Goal: Information Seeking & Learning: Understand process/instructions

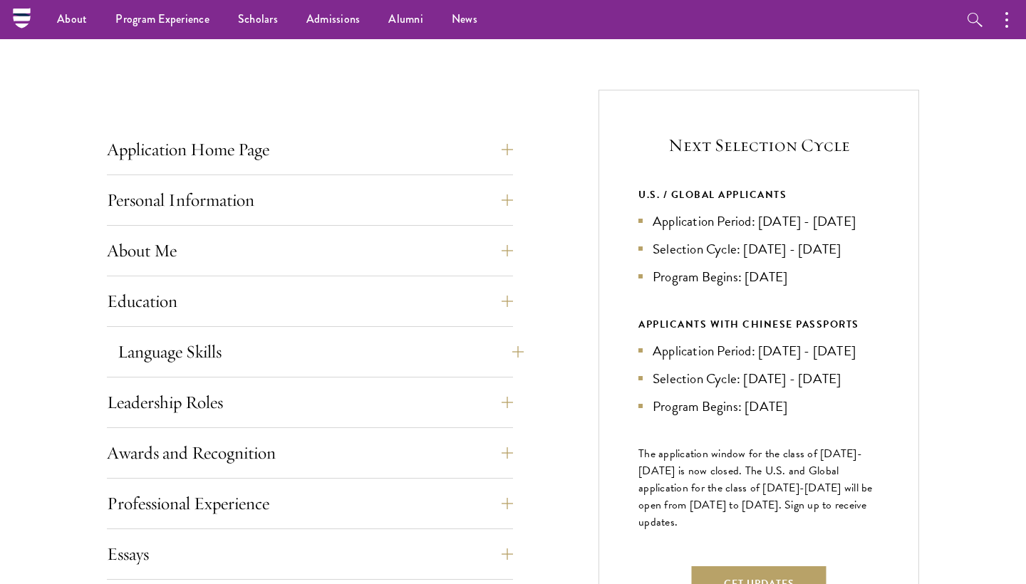
scroll to position [484, 0]
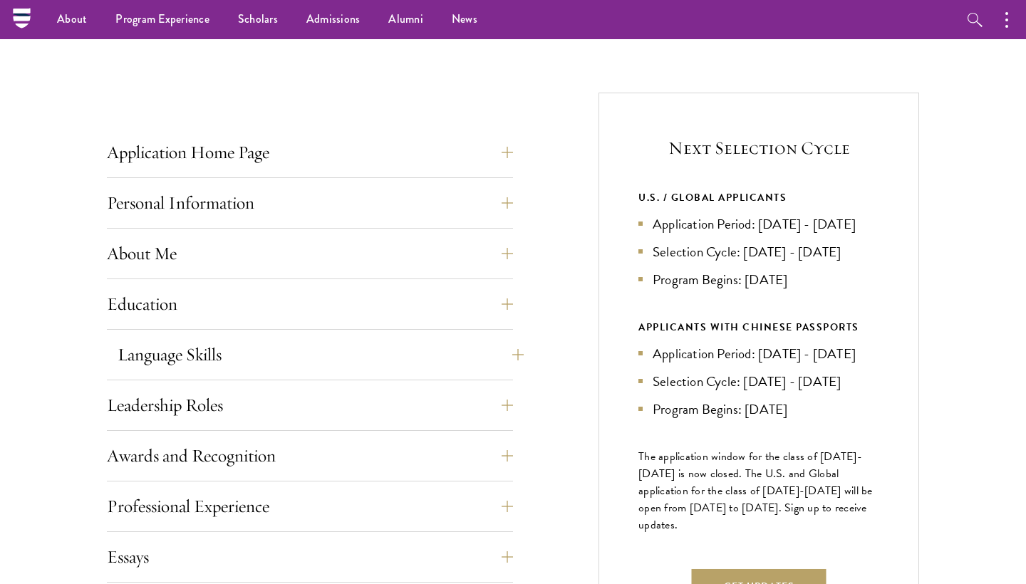
click at [405, 352] on button "Language Skills" at bounding box center [321, 355] width 406 height 34
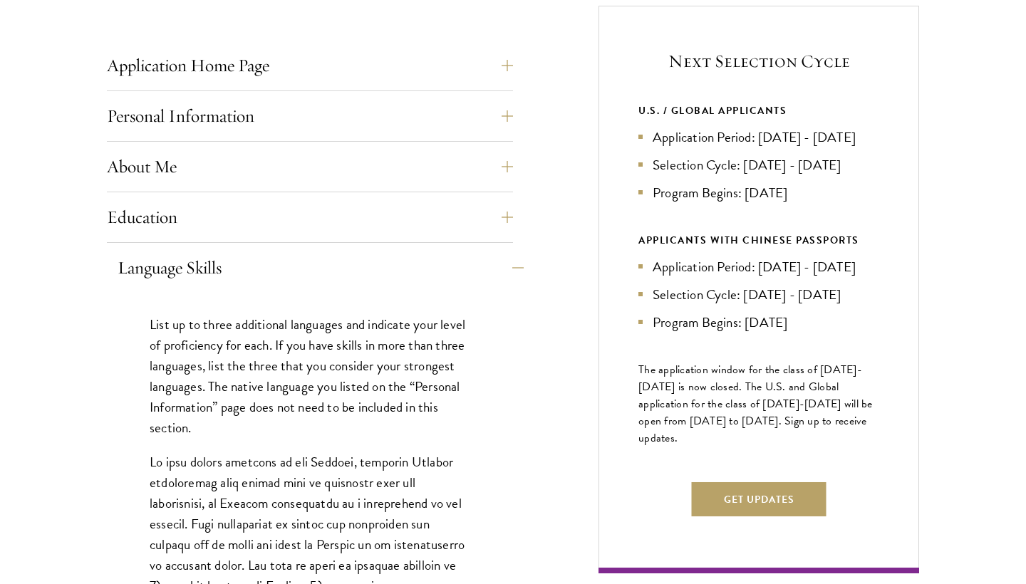
scroll to position [573, 0]
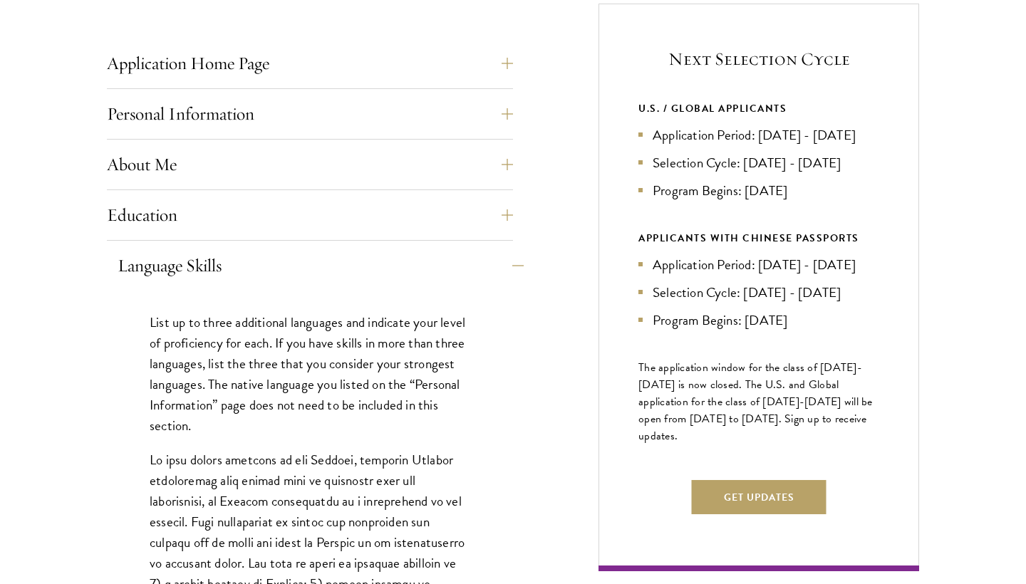
click at [392, 271] on button "Language Skills" at bounding box center [321, 266] width 406 height 34
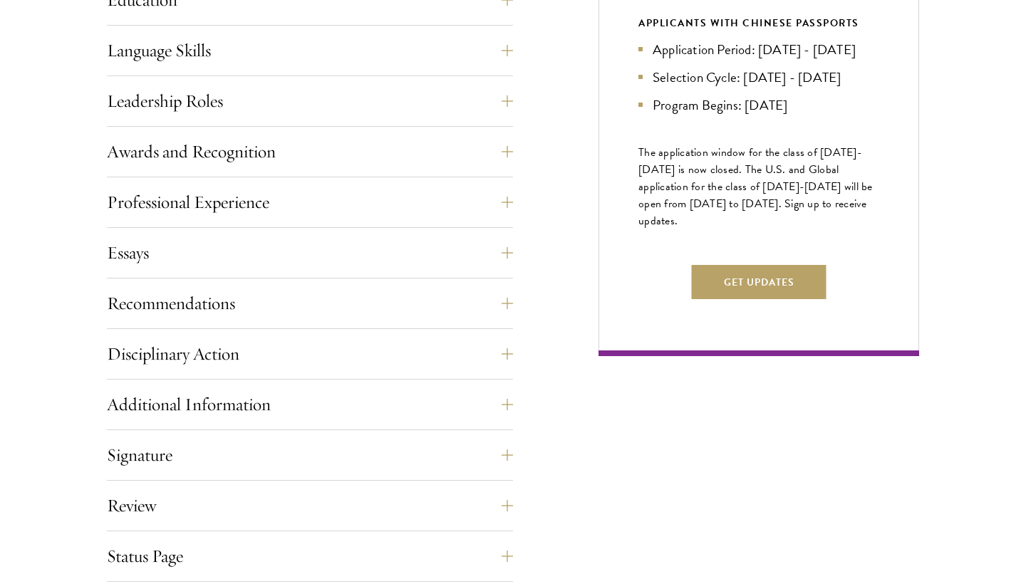
scroll to position [818, 0]
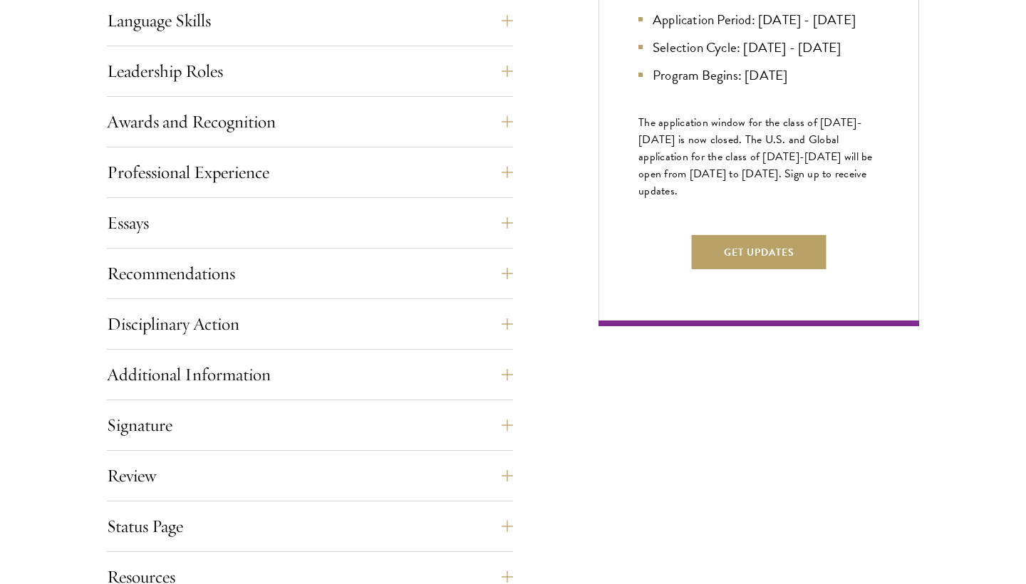
click at [359, 91] on div "Leadership Roles This section is an opportunity to showcase up to five leadersh…" at bounding box center [310, 75] width 406 height 43
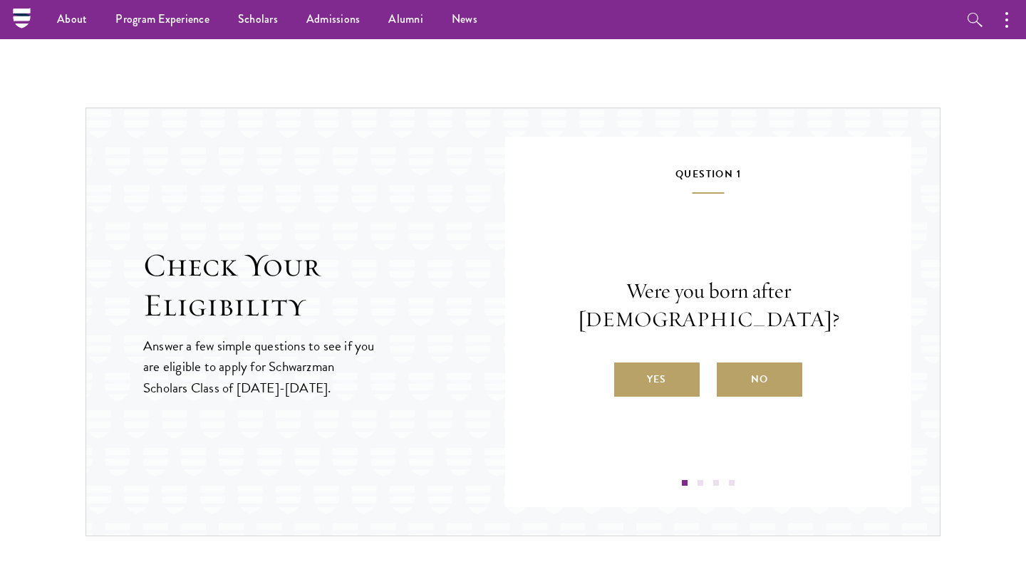
scroll to position [1398, 0]
click at [674, 371] on label "Yes" at bounding box center [656, 380] width 85 height 34
click at [627, 371] on input "Yes" at bounding box center [620, 370] width 13 height 13
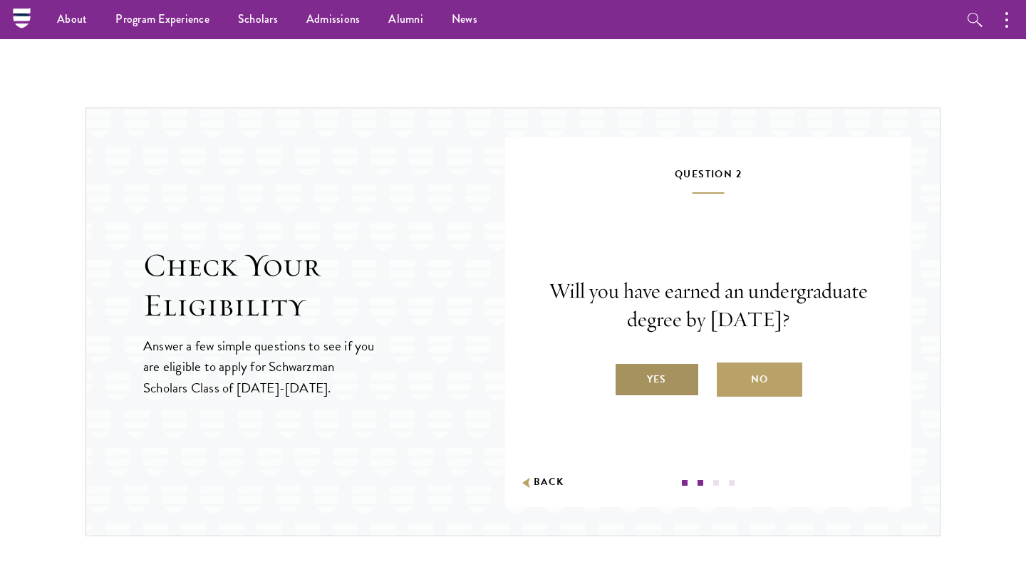
click at [657, 397] on label "Yes" at bounding box center [656, 380] width 85 height 34
click at [627, 377] on input "Yes" at bounding box center [620, 370] width 13 height 13
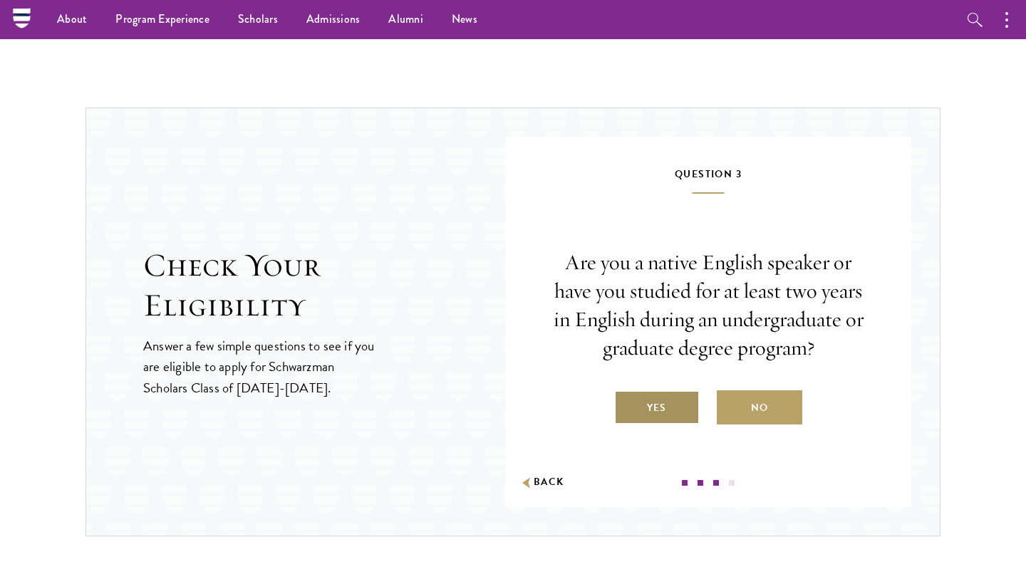
click at [659, 403] on label "Yes" at bounding box center [656, 407] width 85 height 34
click at [627, 403] on input "Yes" at bounding box center [620, 398] width 13 height 13
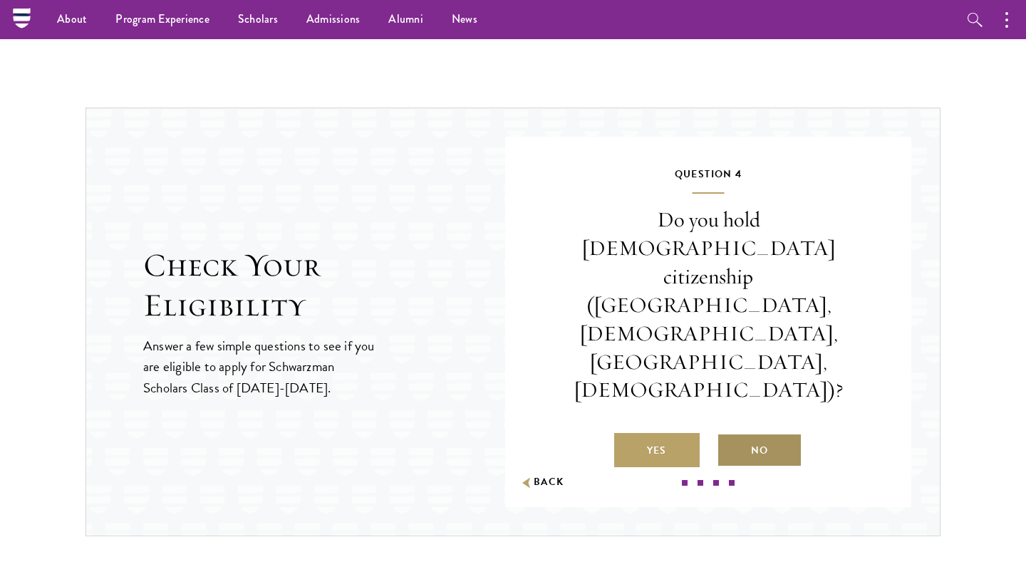
click at [753, 433] on label "No" at bounding box center [759, 450] width 85 height 34
click at [729, 435] on input "No" at bounding box center [723, 441] width 13 height 13
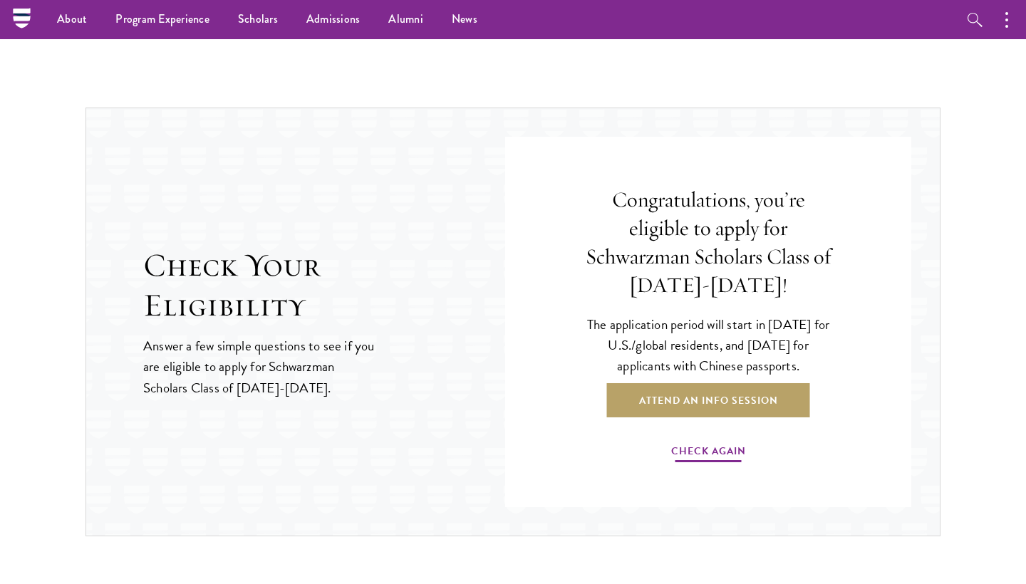
click at [695, 453] on link "Check Again" at bounding box center [708, 453] width 75 height 22
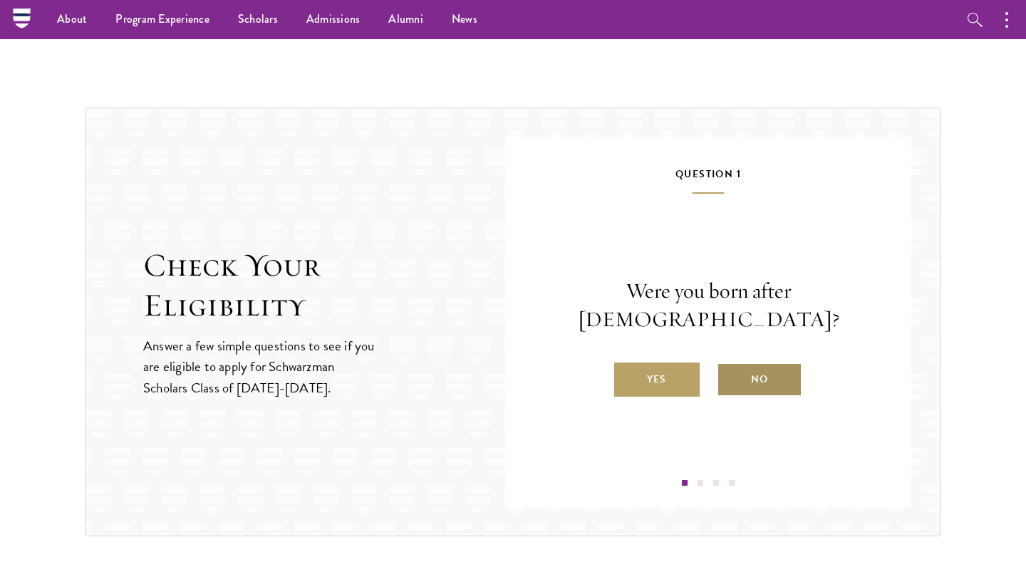
click at [746, 373] on label "No" at bounding box center [759, 380] width 85 height 34
click at [729, 373] on input "No" at bounding box center [723, 370] width 13 height 13
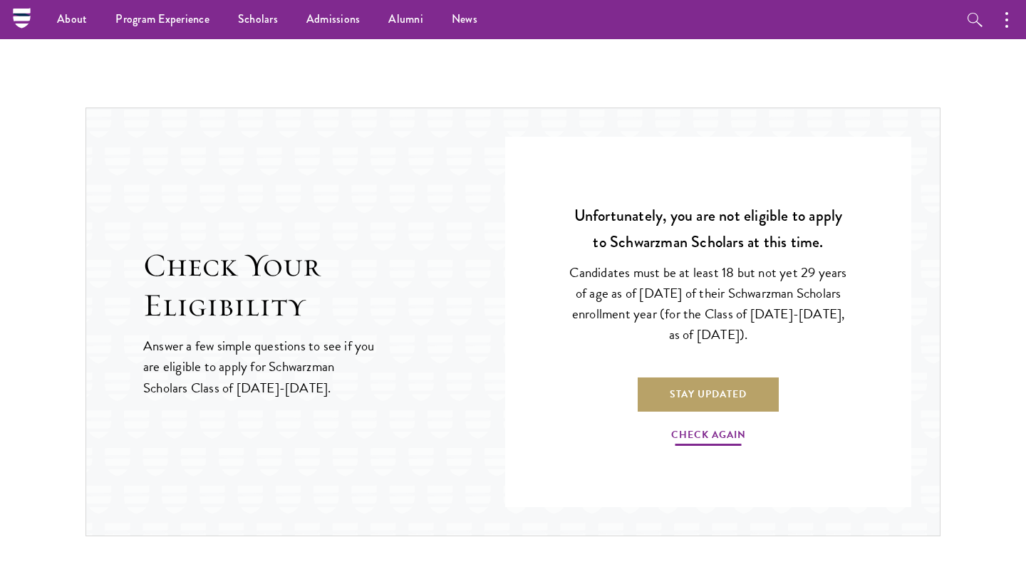
click at [717, 437] on link "Check Again" at bounding box center [708, 437] width 75 height 22
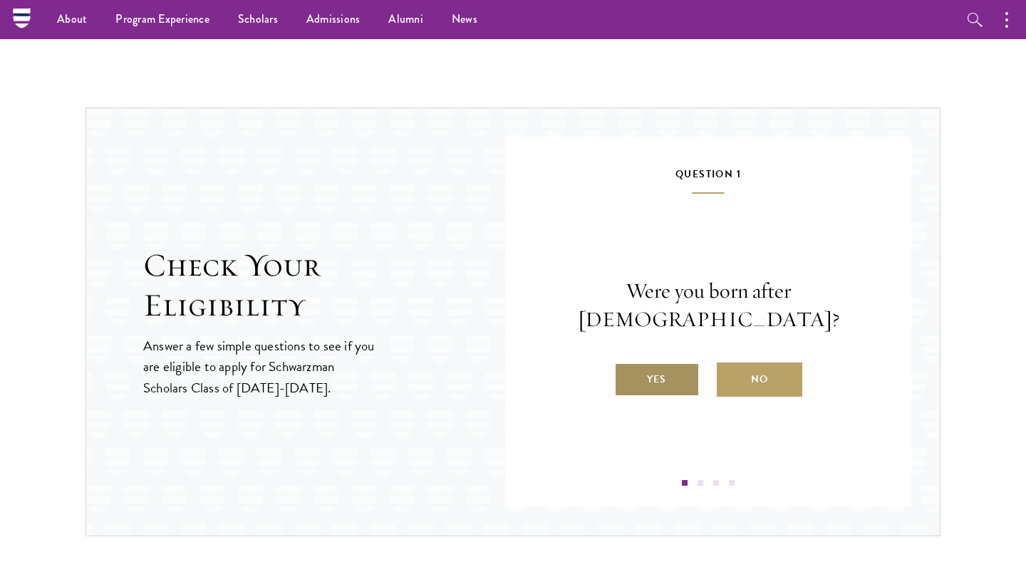
click at [665, 363] on label "Yes" at bounding box center [656, 380] width 85 height 34
click at [627, 364] on input "Yes" at bounding box center [620, 370] width 13 height 13
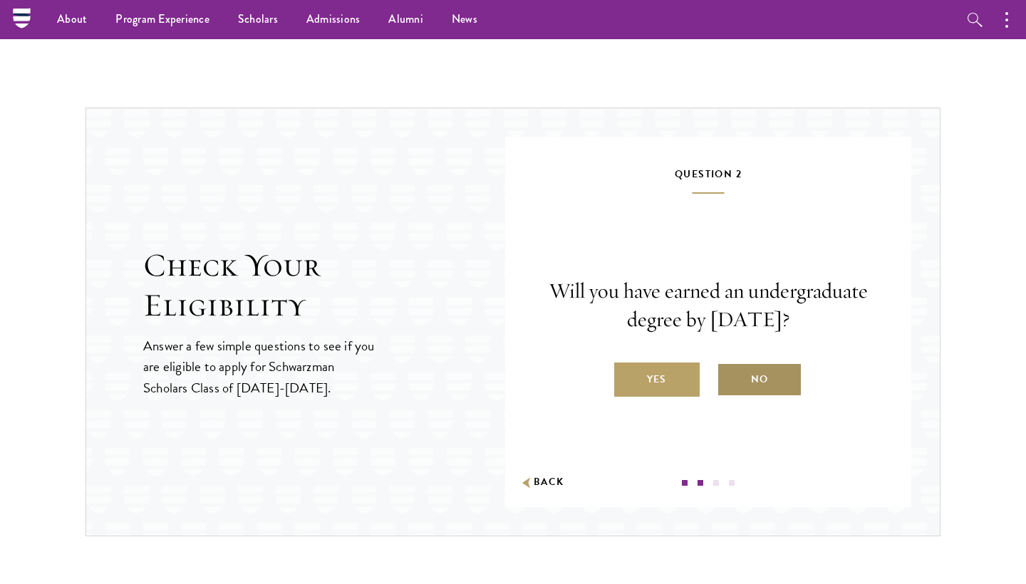
click at [737, 396] on label "No" at bounding box center [759, 380] width 85 height 34
click at [729, 377] on input "No" at bounding box center [723, 370] width 13 height 13
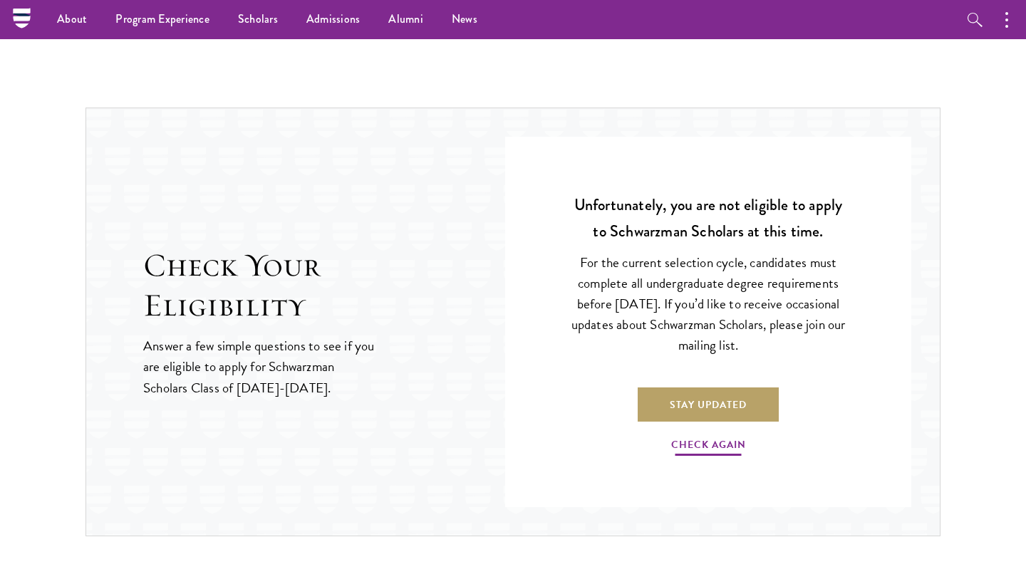
click at [705, 439] on link "Check Again" at bounding box center [708, 447] width 75 height 22
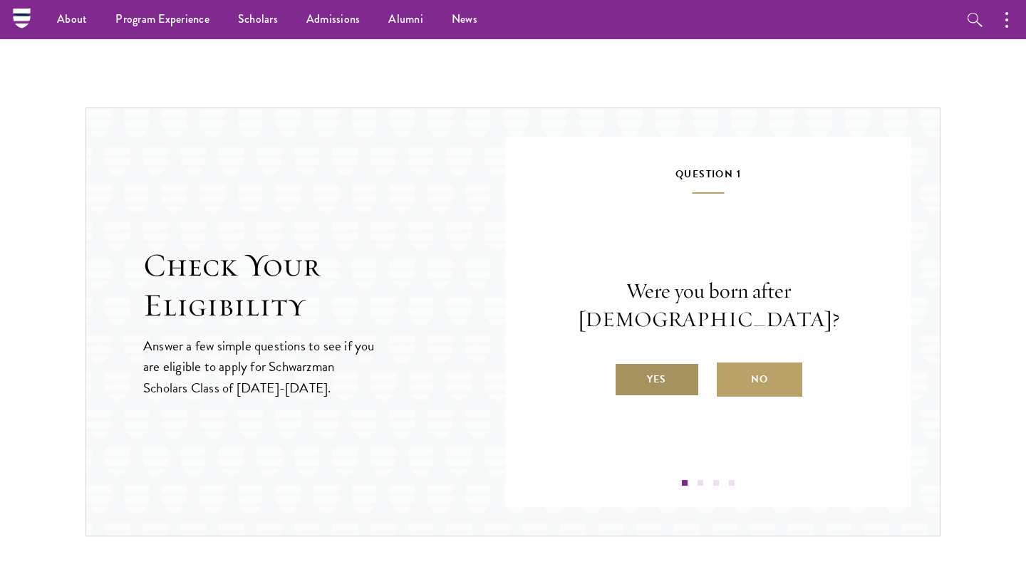
click at [686, 378] on label "Yes" at bounding box center [656, 380] width 85 height 34
click at [627, 377] on input "Yes" at bounding box center [620, 370] width 13 height 13
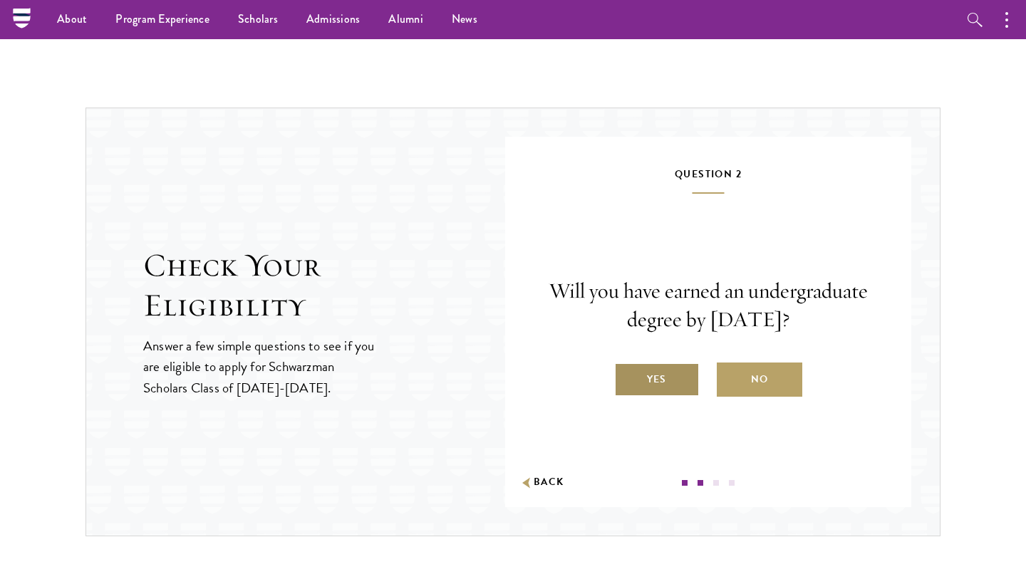
click at [674, 383] on label "Yes" at bounding box center [656, 380] width 85 height 34
click at [627, 377] on input "Yes" at bounding box center [620, 370] width 13 height 13
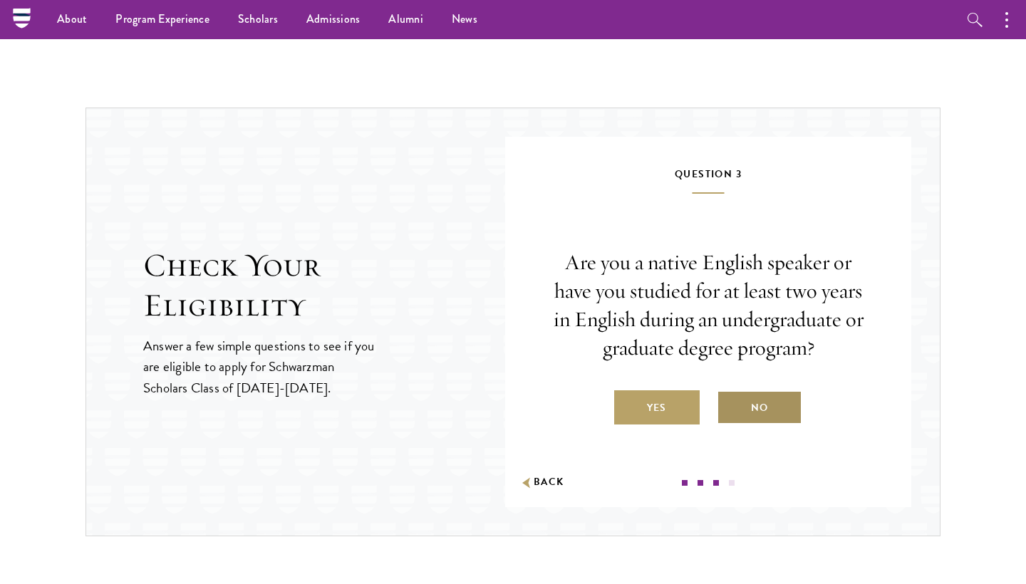
click at [734, 406] on label "No" at bounding box center [759, 407] width 85 height 34
click at [729, 405] on input "No" at bounding box center [723, 398] width 13 height 13
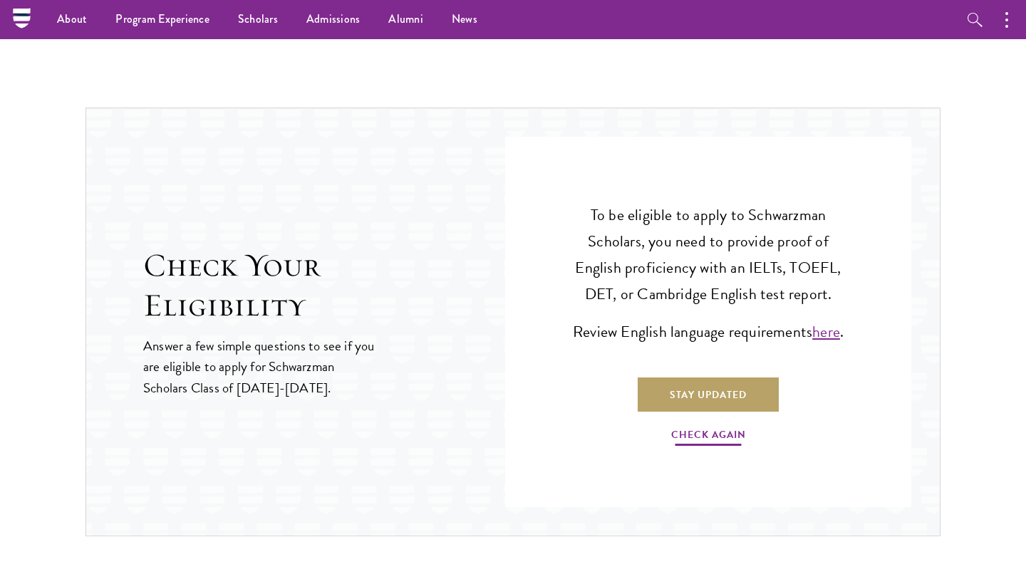
click at [701, 437] on link "Check Again" at bounding box center [708, 437] width 75 height 22
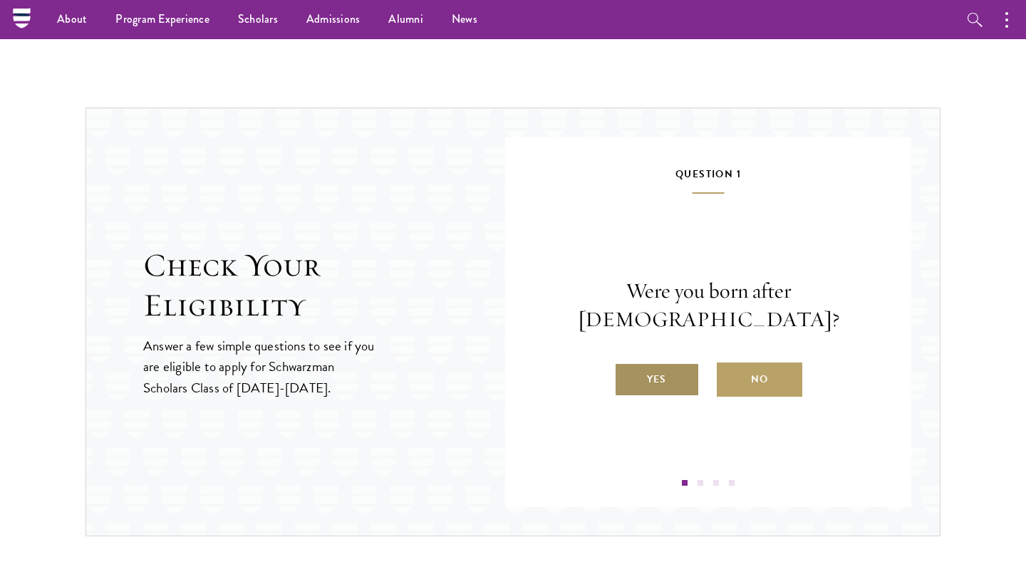
click at [671, 363] on label "Yes" at bounding box center [656, 380] width 85 height 34
click at [627, 364] on input "Yes" at bounding box center [620, 370] width 13 height 13
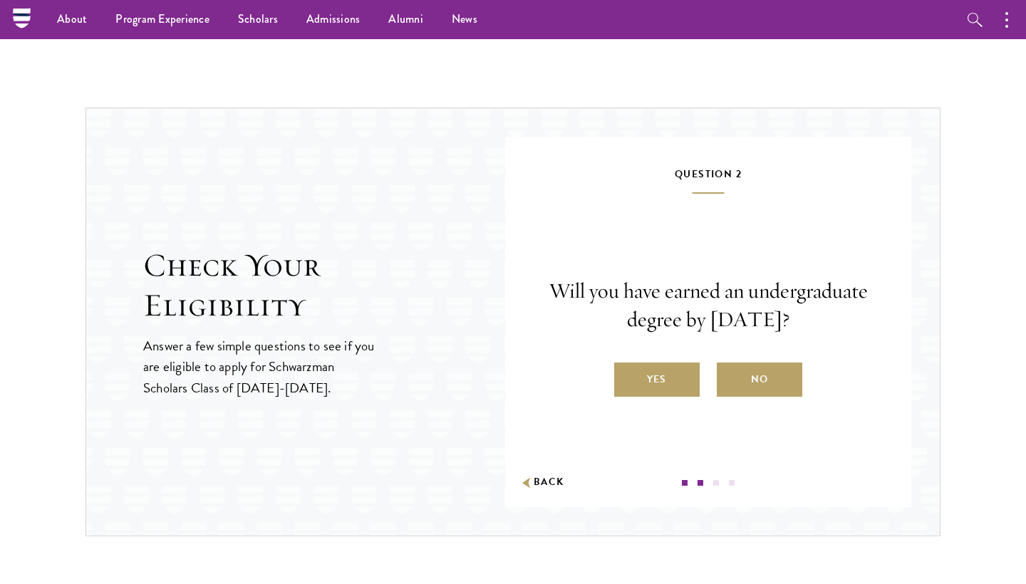
click at [671, 362] on div "Will you have earned an undergraduate degree by [DATE]? Yes No" at bounding box center [708, 337] width 321 height 120
click at [666, 397] on label "Yes" at bounding box center [656, 380] width 85 height 34
click at [627, 377] on input "Yes" at bounding box center [620, 370] width 13 height 13
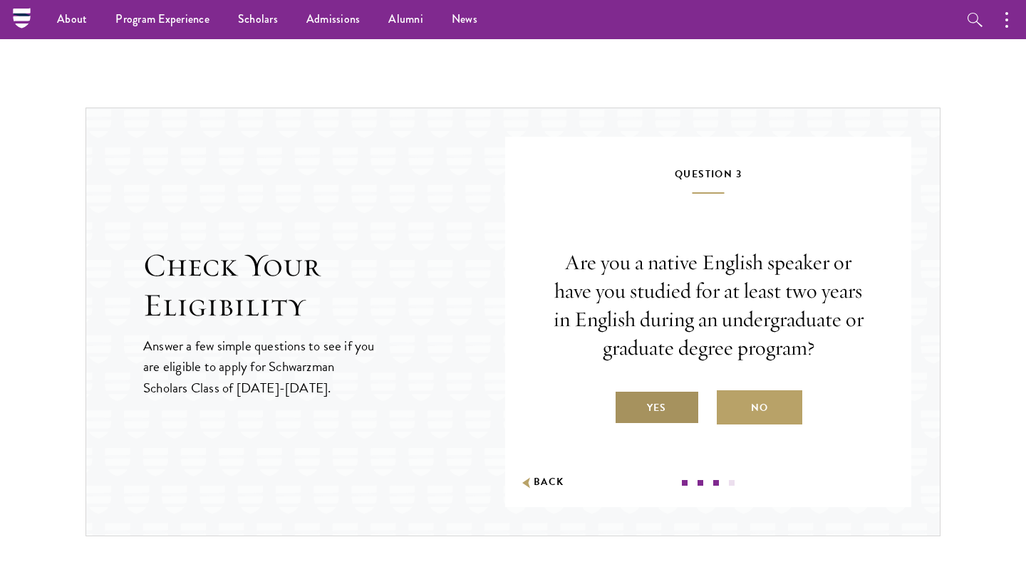
click at [665, 403] on label "Yes" at bounding box center [656, 407] width 85 height 34
click at [627, 403] on input "Yes" at bounding box center [620, 398] width 13 height 13
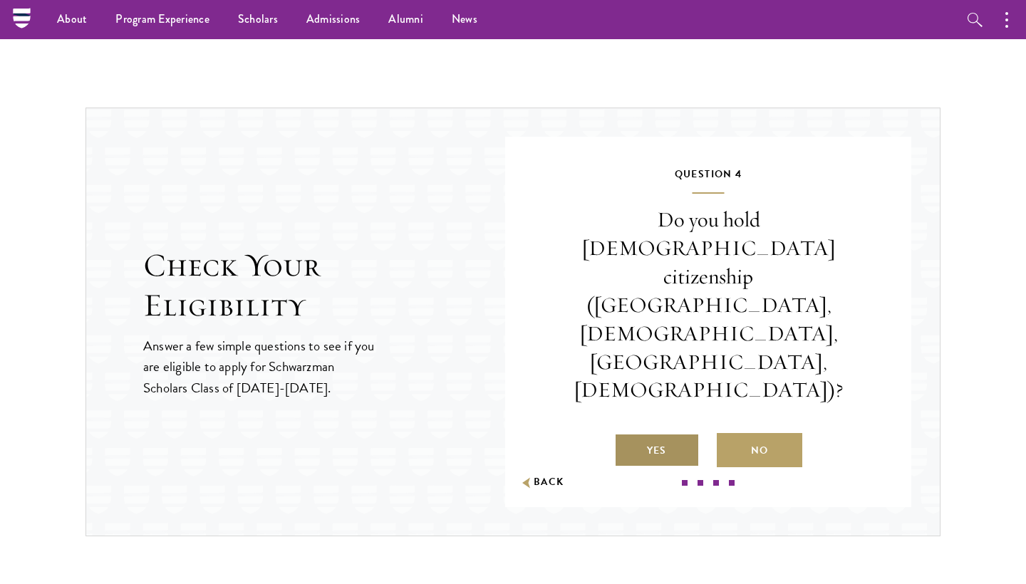
click at [678, 433] on label "Yes" at bounding box center [656, 450] width 85 height 34
click at [627, 435] on input "Yes" at bounding box center [620, 441] width 13 height 13
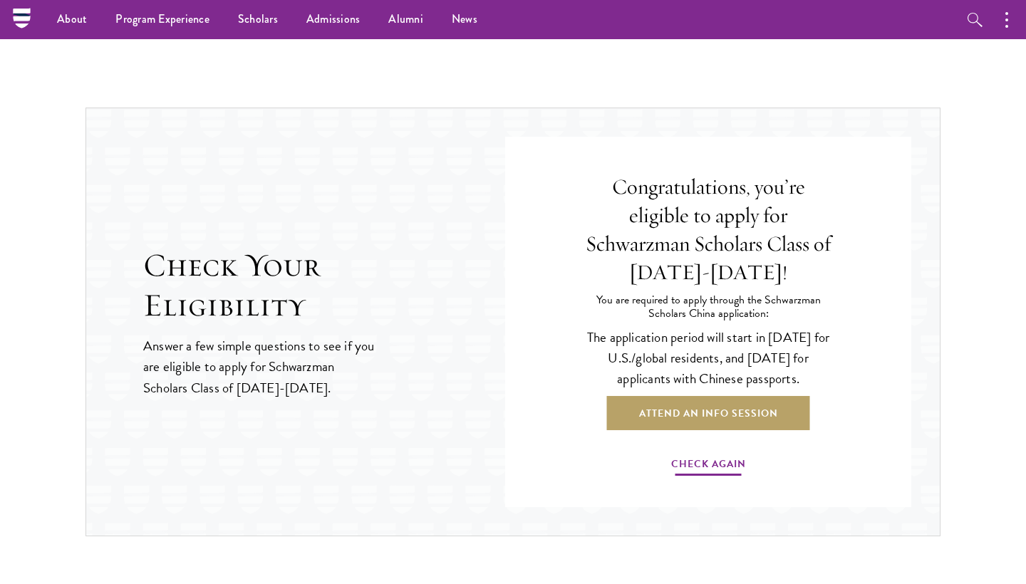
click at [695, 465] on link "Check Again" at bounding box center [708, 466] width 75 height 22
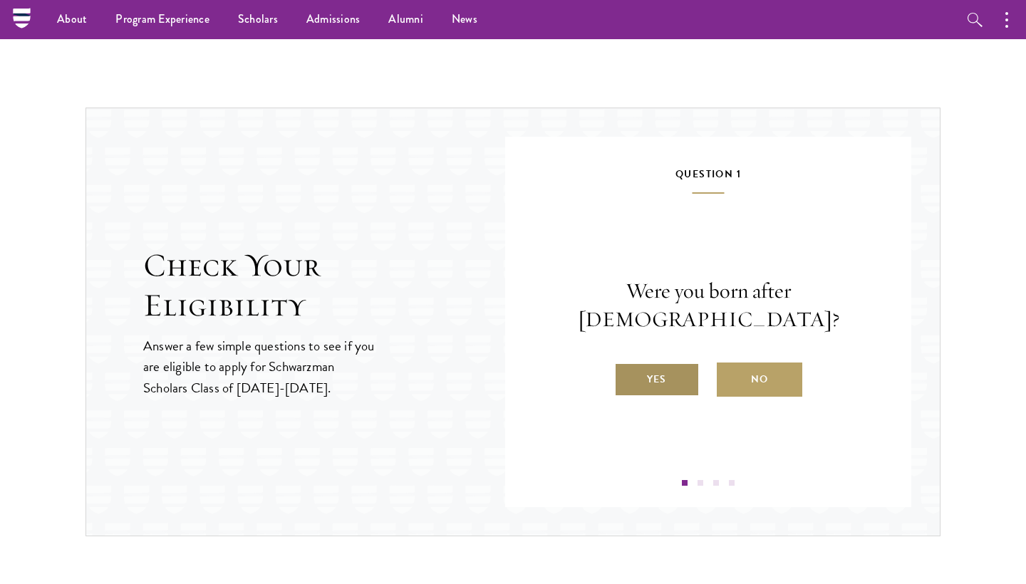
click at [672, 363] on label "Yes" at bounding box center [656, 380] width 85 height 34
click at [627, 364] on input "Yes" at bounding box center [620, 370] width 13 height 13
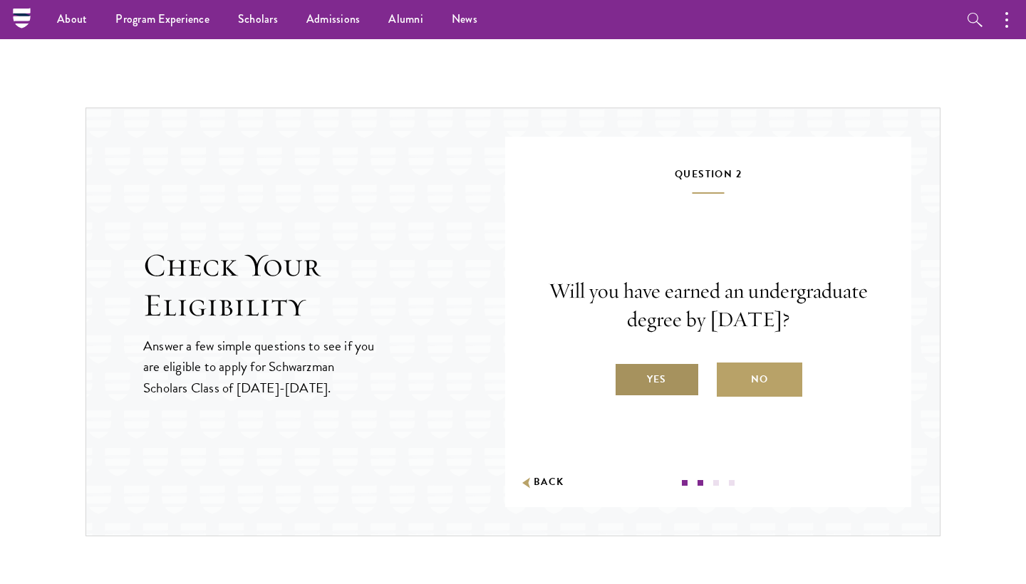
click at [666, 389] on label "Yes" at bounding box center [656, 380] width 85 height 34
click at [627, 377] on input "Yes" at bounding box center [620, 370] width 13 height 13
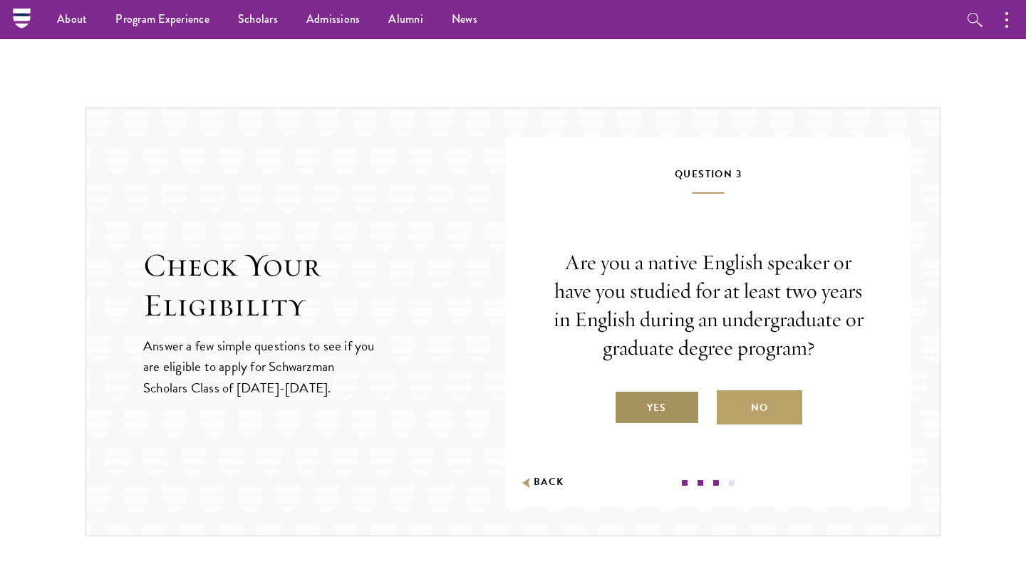
click at [664, 404] on label "Yes" at bounding box center [656, 407] width 85 height 34
click at [627, 404] on input "Yes" at bounding box center [620, 398] width 13 height 13
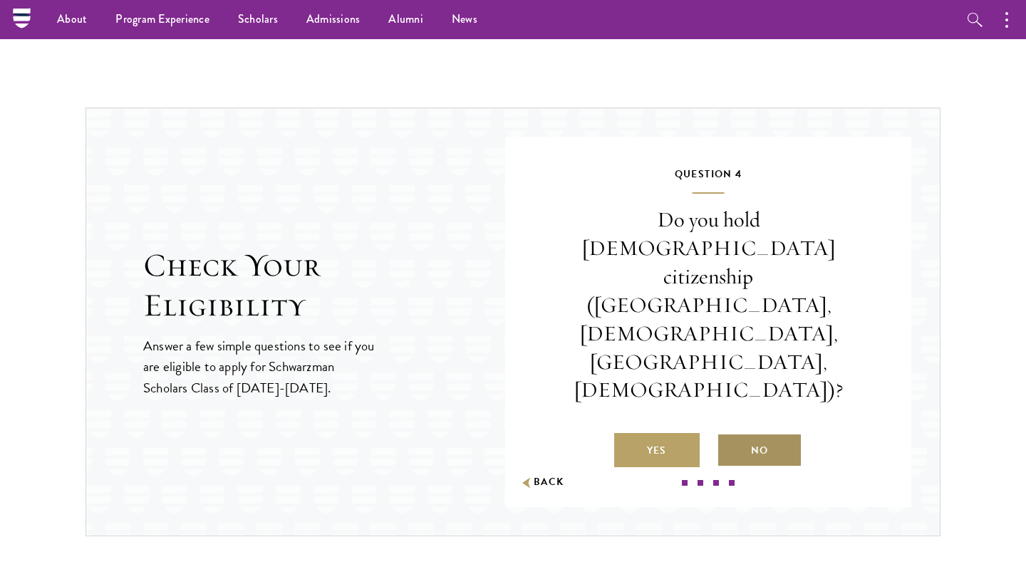
click at [746, 433] on label "No" at bounding box center [759, 450] width 85 height 34
click at [729, 435] on input "No" at bounding box center [723, 441] width 13 height 13
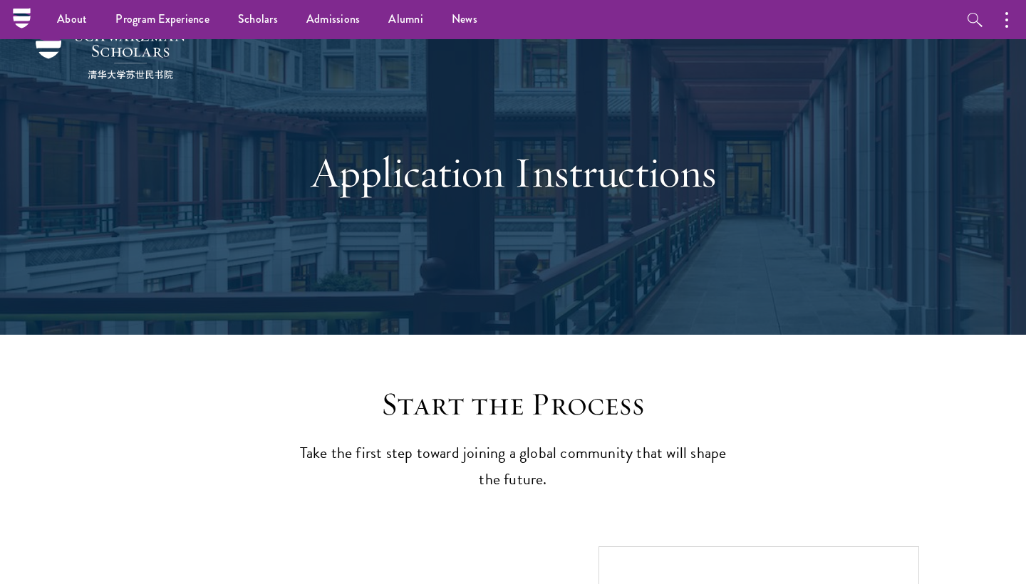
scroll to position [28, 0]
